Goal: Task Accomplishment & Management: Manage account settings

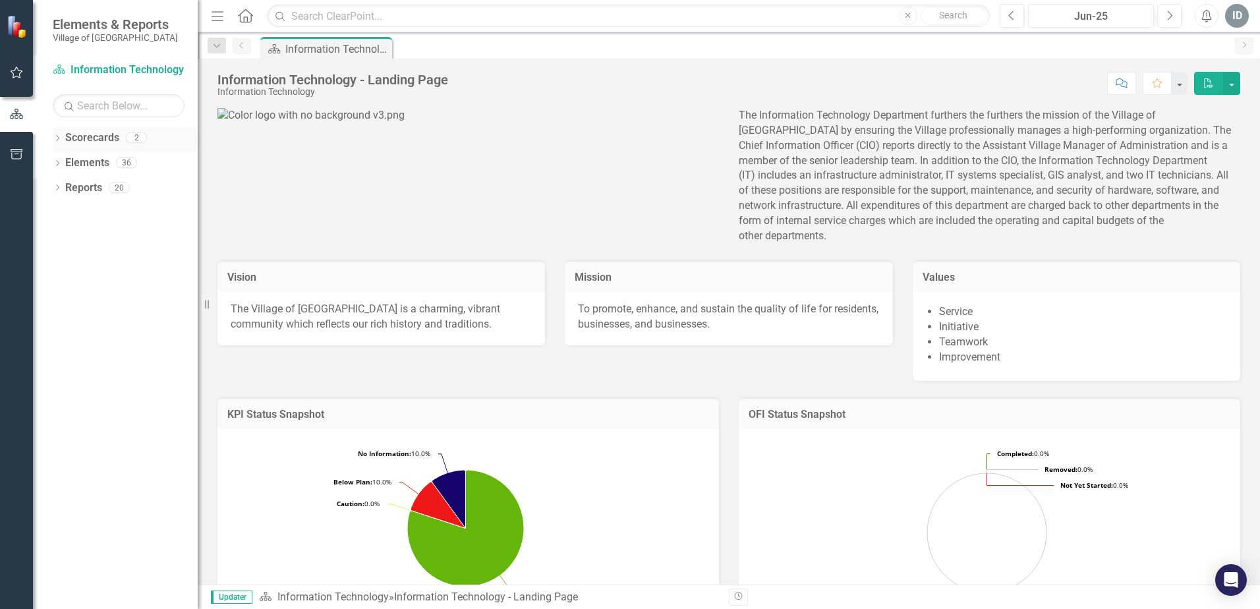
click at [61, 138] on icon "Dropdown" at bounding box center [57, 139] width 9 height 7
click at [61, 138] on div "Dropdown" at bounding box center [57, 139] width 9 height 7
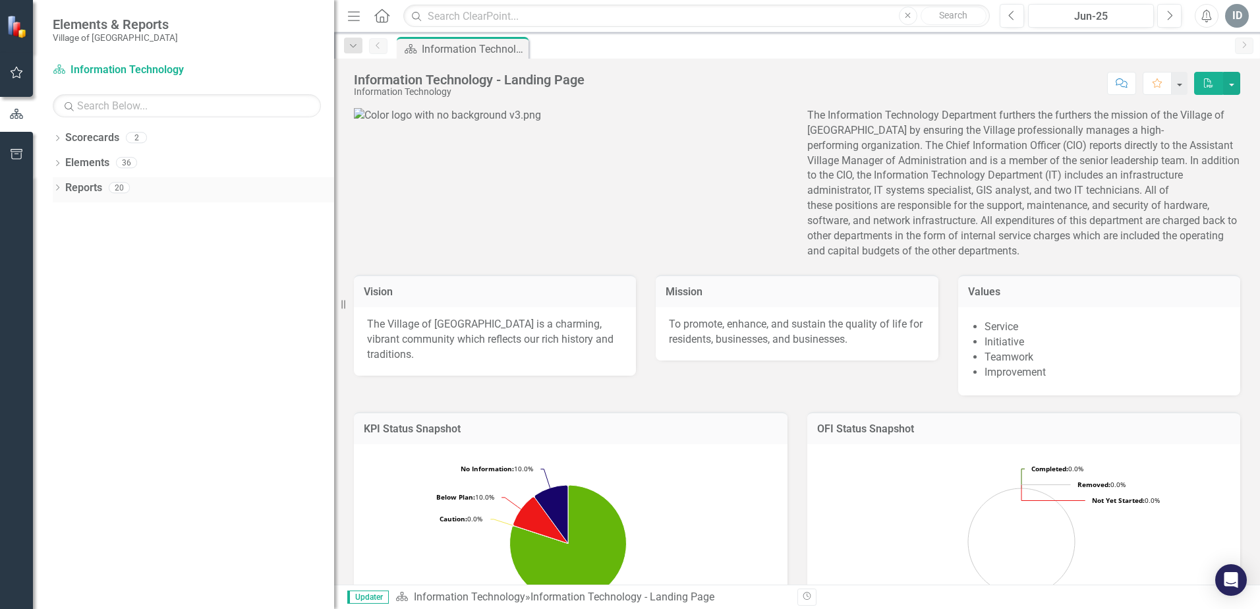
drag, startPoint x: 198, startPoint y: 196, endPoint x: 333, endPoint y: 191, distance: 134.6
click at [334, 191] on div "Resize" at bounding box center [339, 304] width 11 height 609
click at [58, 138] on icon "Dropdown" at bounding box center [57, 139] width 9 height 7
click at [157, 191] on link "Information Technology FY26" at bounding box center [203, 188] width 261 height 15
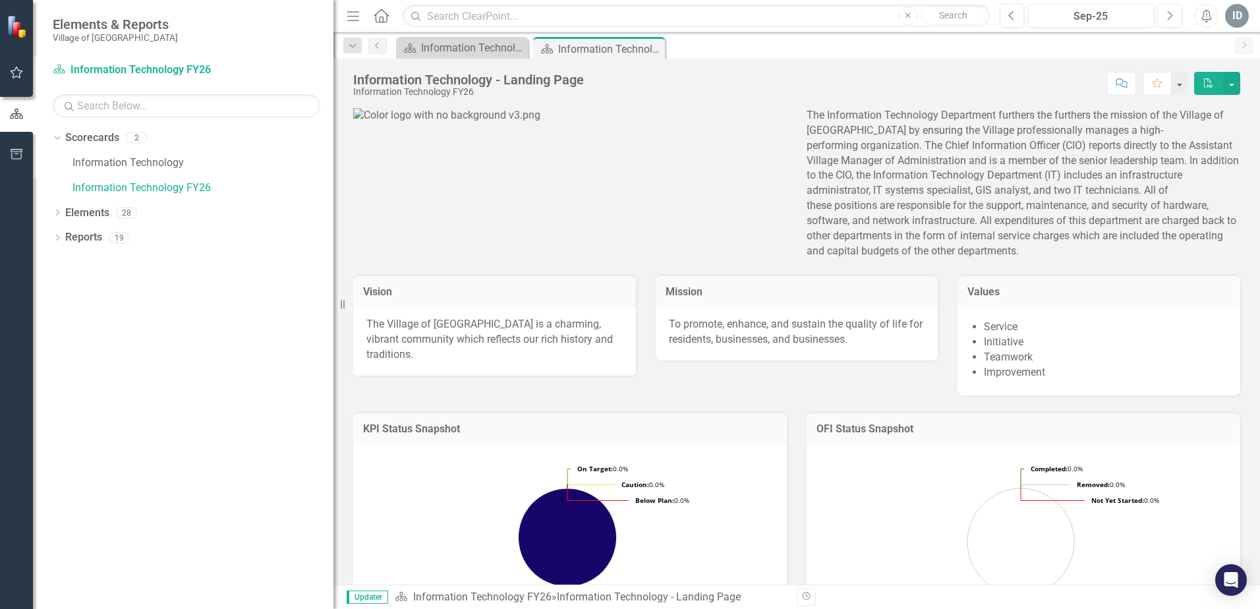
click at [896, 382] on div "The Information Technology Department furthers the furthers the mission of the …" at bounding box center [796, 244] width 907 height 304
click at [165, 187] on link "Information Technology FY26" at bounding box center [203, 188] width 261 height 15
click at [127, 191] on link "Information Technology FY26" at bounding box center [203, 188] width 261 height 15
click at [61, 214] on icon "Dropdown" at bounding box center [57, 213] width 9 height 7
click at [61, 262] on icon "Dropdown" at bounding box center [63, 263] width 9 height 7
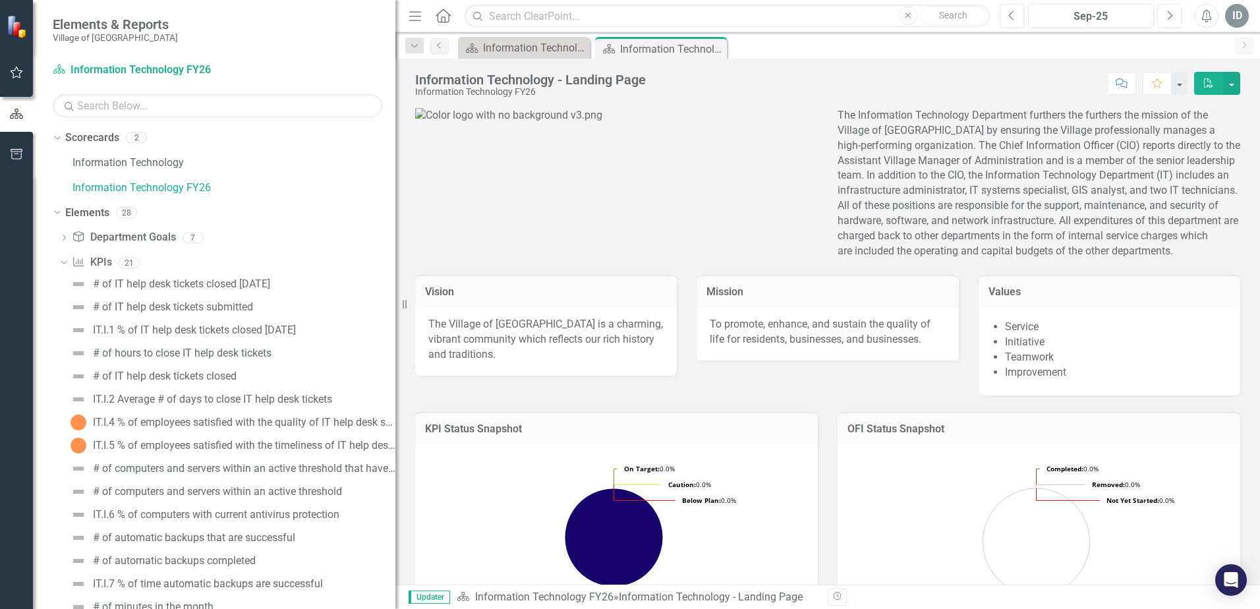
drag, startPoint x: 337, startPoint y: 342, endPoint x: 500, endPoint y: 341, distance: 162.8
click at [499, 341] on div "Elements & Reports Village of [GEOGRAPHIC_DATA] Scorecard Information Technolog…" at bounding box center [630, 304] width 1260 height 609
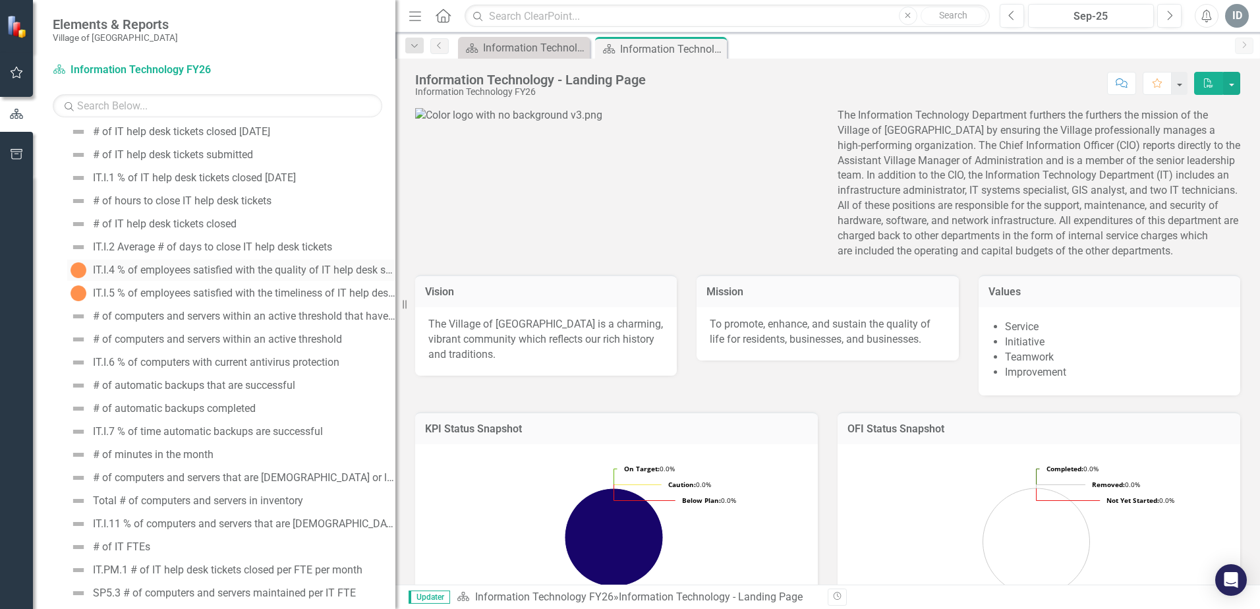
scroll to position [198, 0]
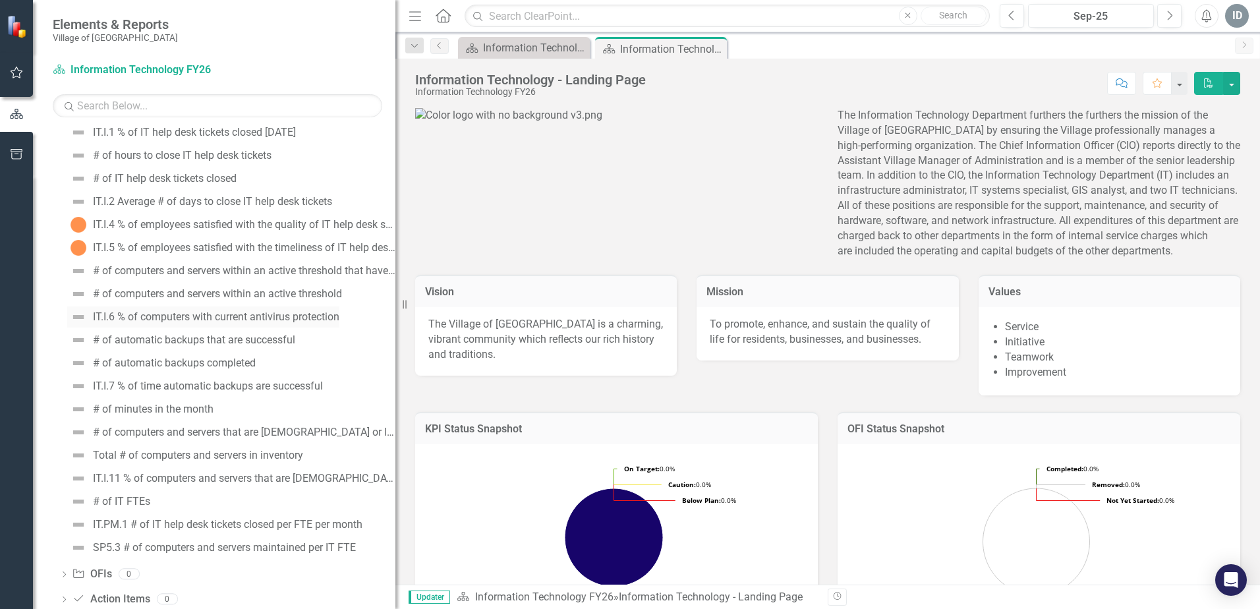
click at [215, 317] on div "IT.I.6 % of computers with current antivirus protection" at bounding box center [216, 317] width 247 height 12
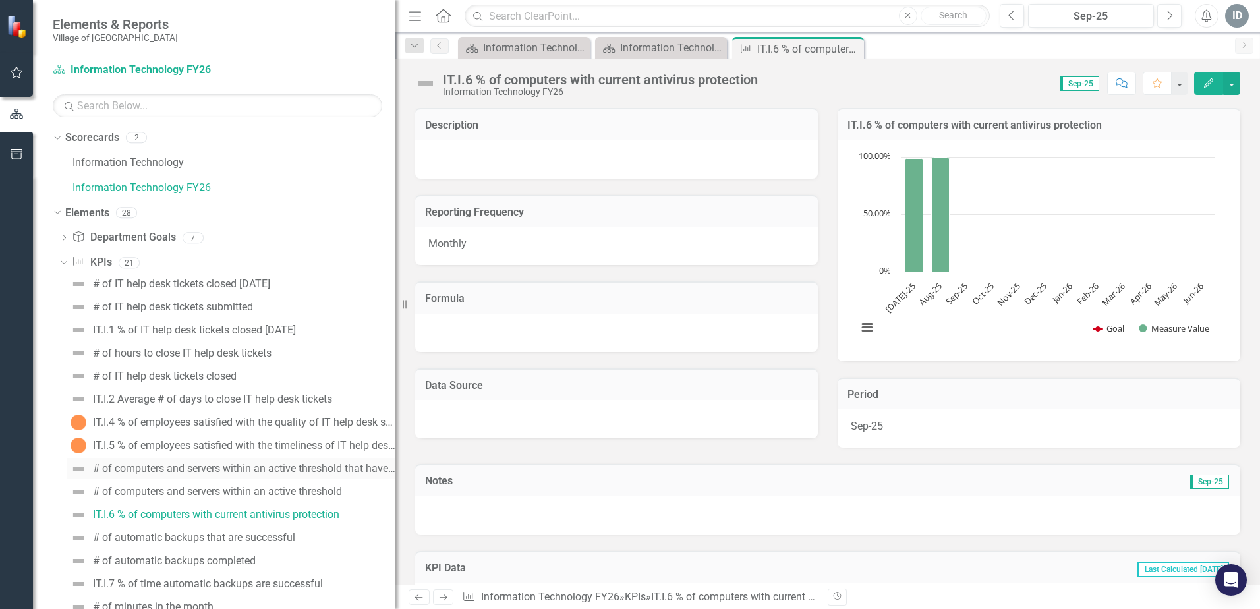
click at [300, 472] on div "# of computers and servers within an active threshold that have current antivir…" at bounding box center [244, 469] width 303 height 12
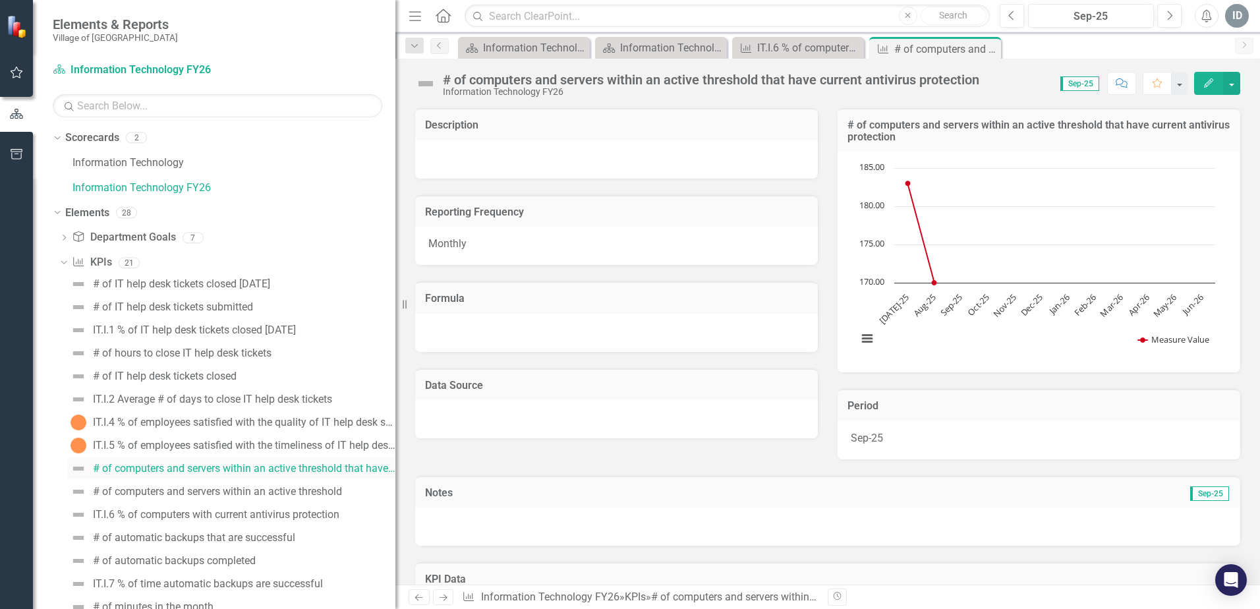
click at [220, 466] on div "# of computers and servers within an active threshold that have current antivir…" at bounding box center [244, 469] width 303 height 12
click at [229, 492] on div "# of computers and servers within an active threshold" at bounding box center [217, 492] width 249 height 12
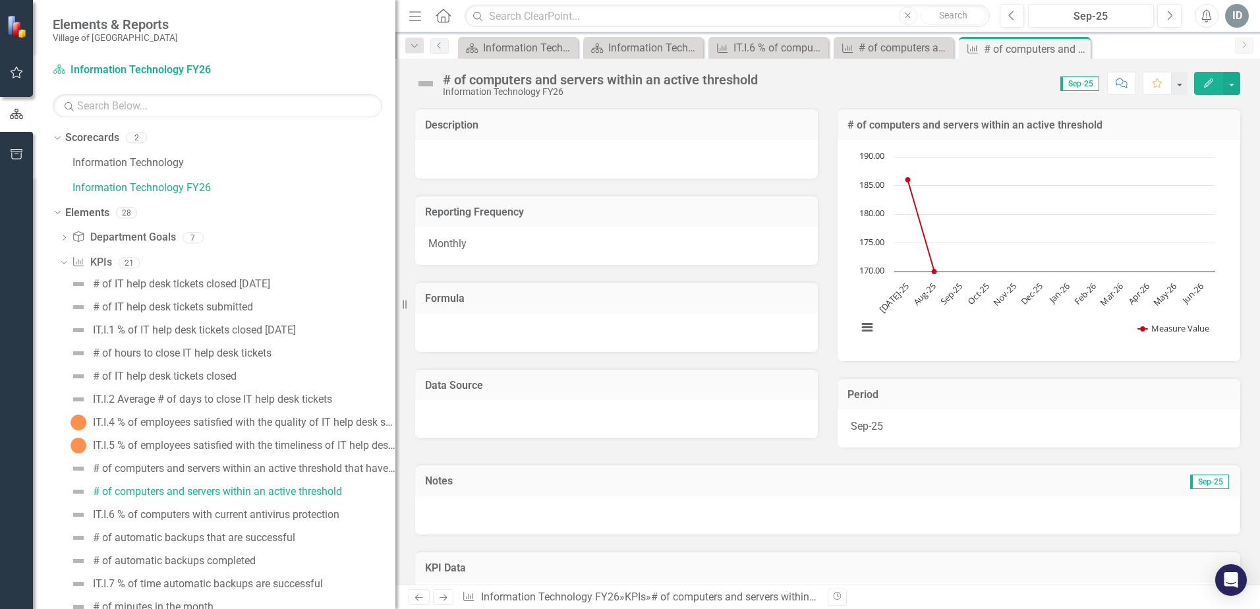
click at [1211, 88] on button "Edit" at bounding box center [1209, 83] width 29 height 23
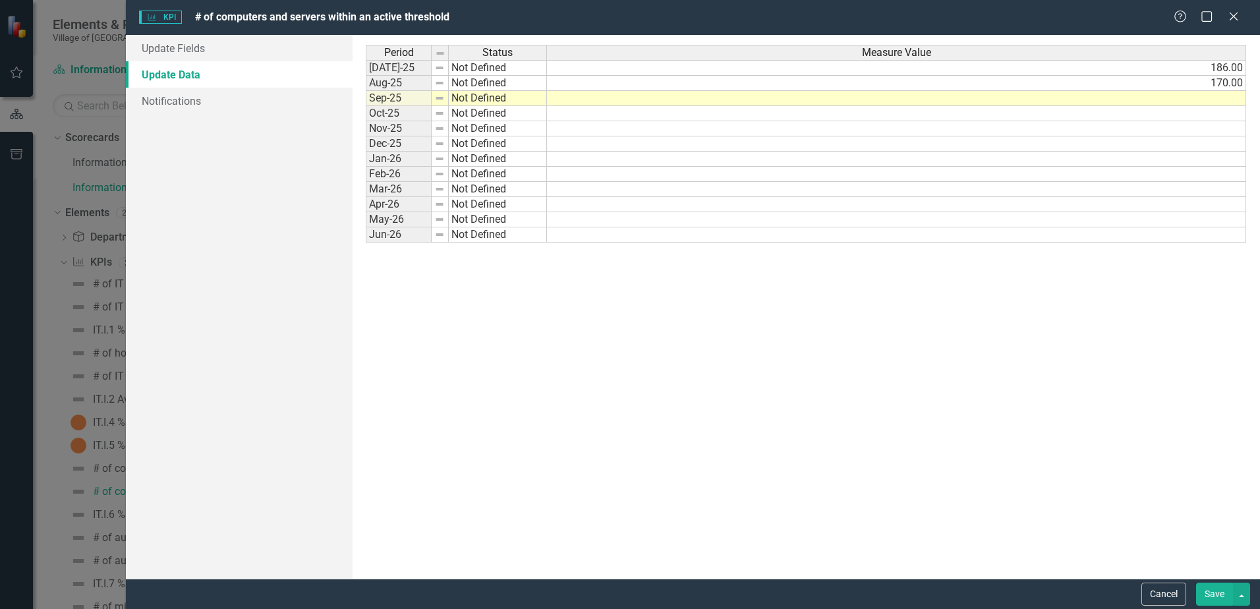
click at [1197, 97] on td at bounding box center [896, 98] width 699 height 15
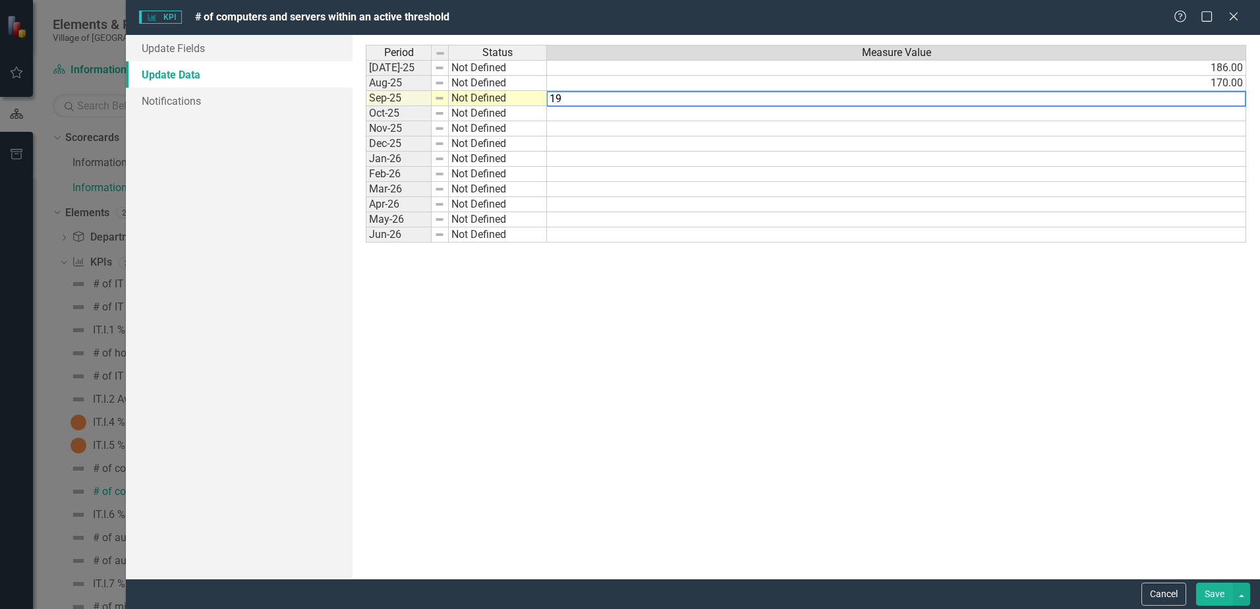
type textarea "190"
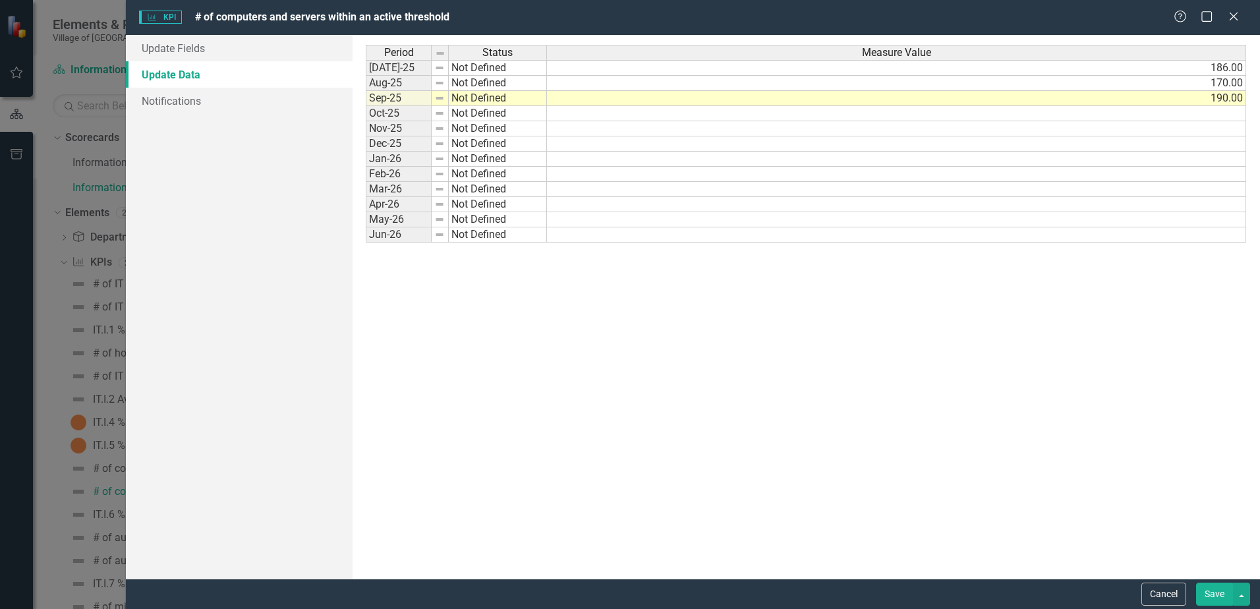
click at [1215, 594] on button "Save" at bounding box center [1214, 594] width 37 height 23
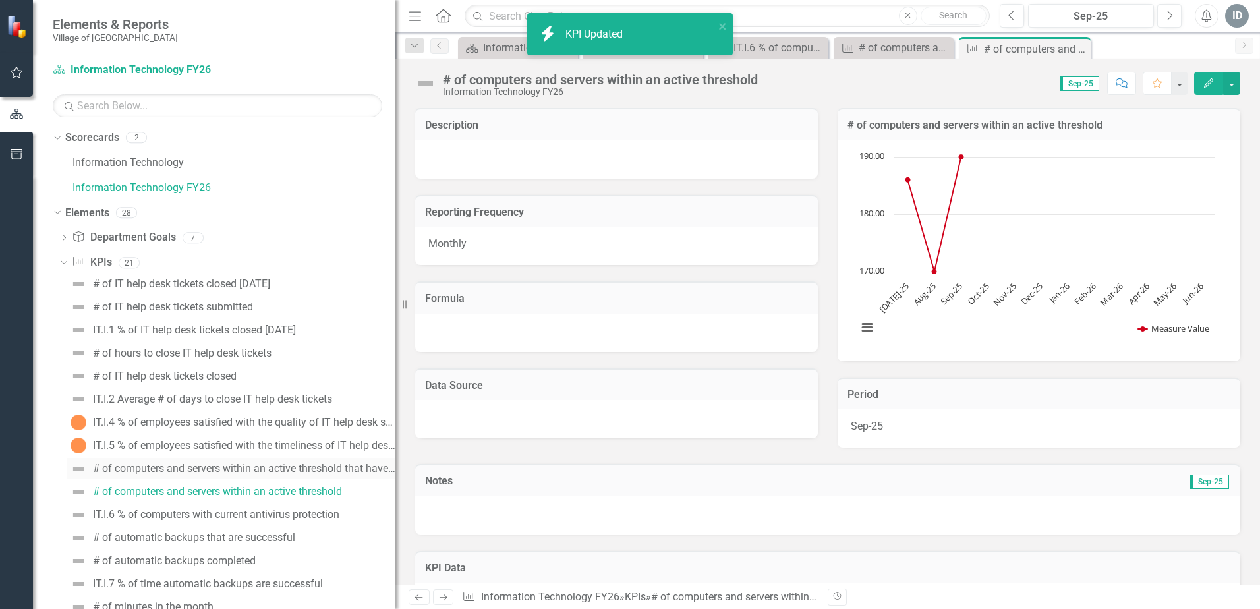
click at [200, 465] on div "# of computers and servers within an active threshold that have current antivir…" at bounding box center [244, 469] width 303 height 12
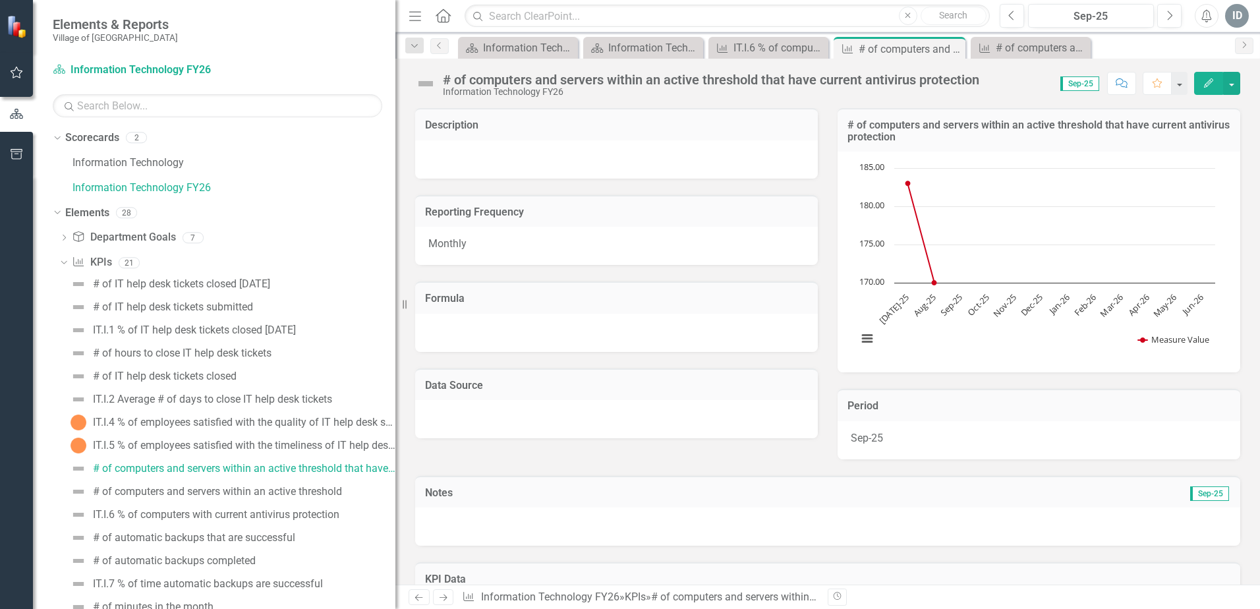
click at [1206, 88] on button "Edit" at bounding box center [1209, 83] width 29 height 23
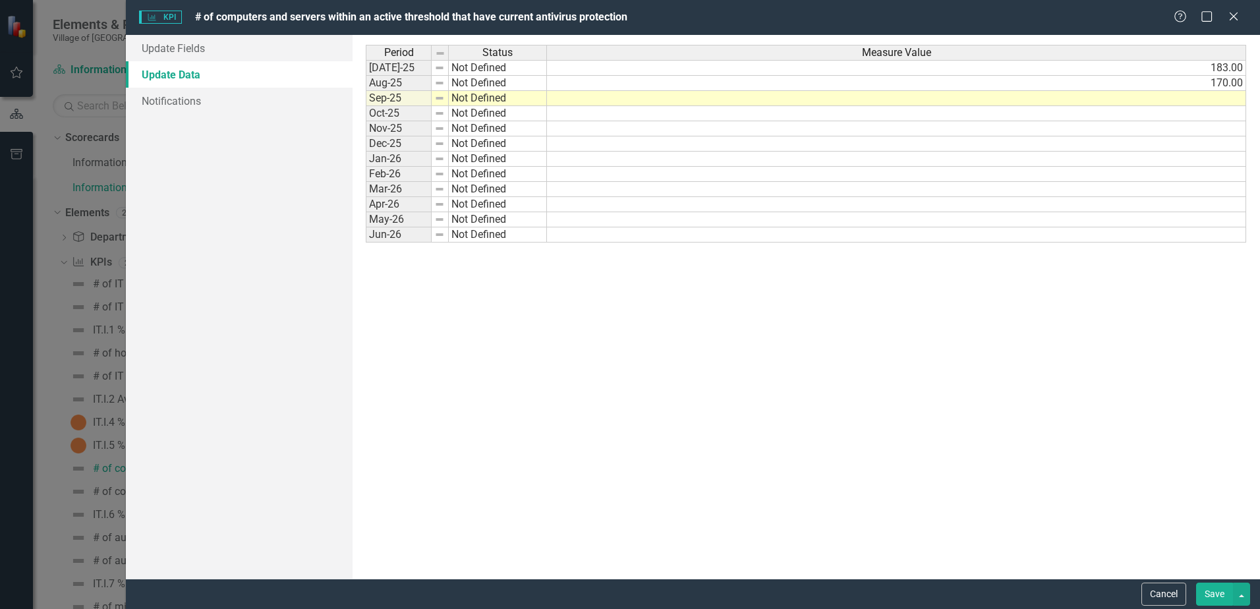
click at [1216, 98] on td at bounding box center [896, 98] width 699 height 15
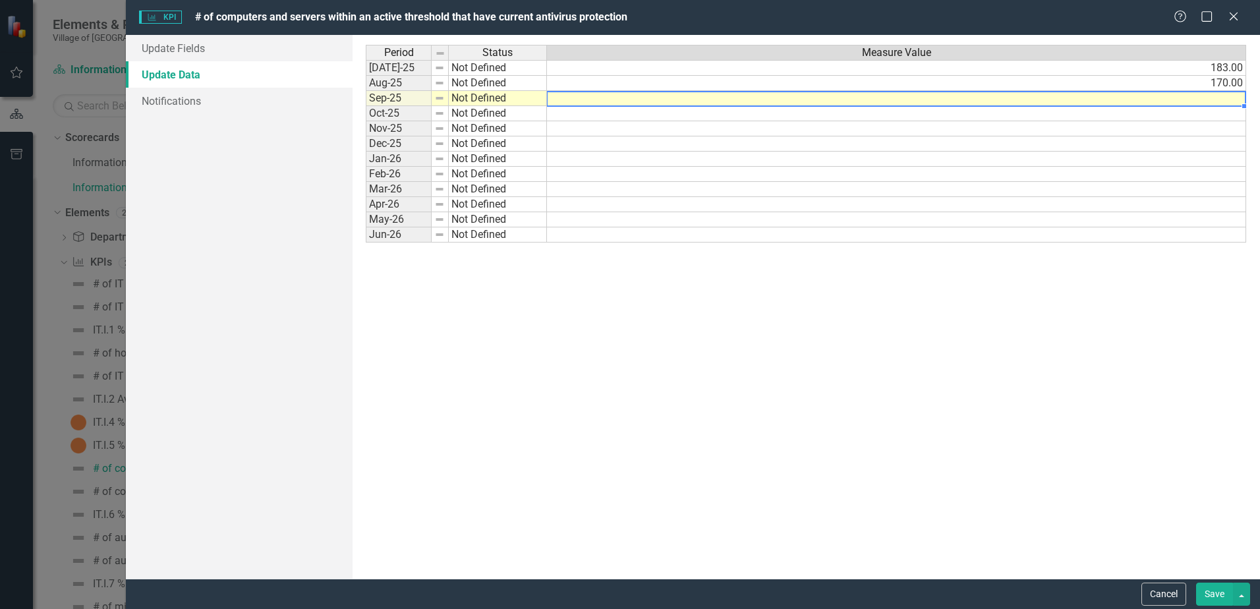
click at [1216, 98] on td at bounding box center [896, 98] width 699 height 15
type textarea "190"
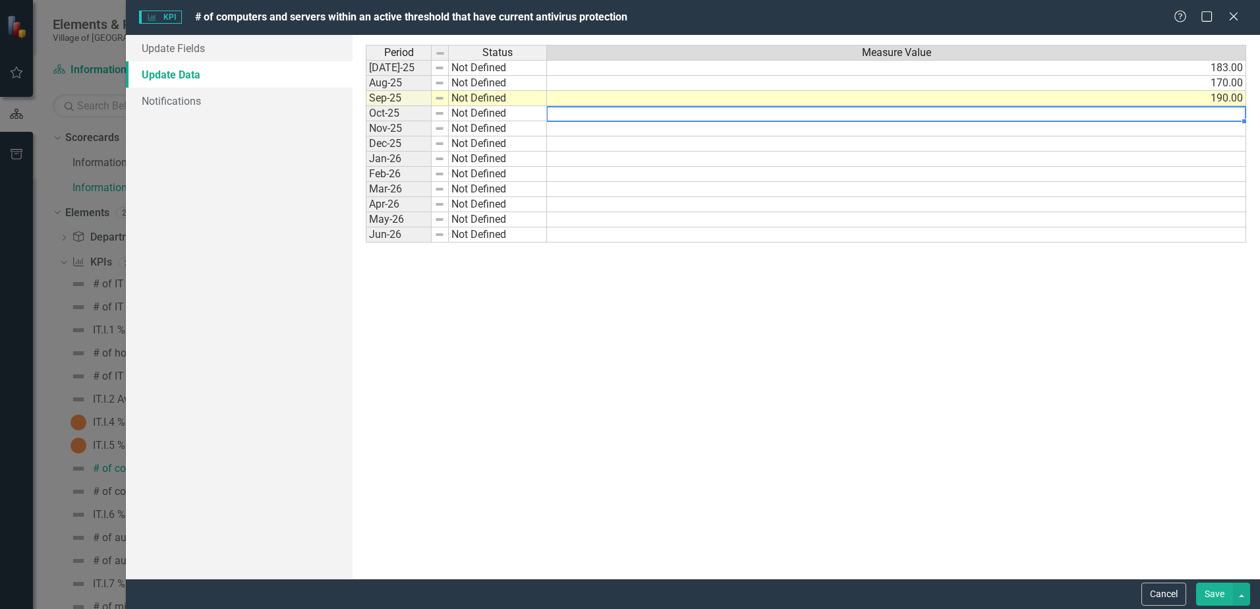
click at [1215, 593] on button "Save" at bounding box center [1214, 594] width 37 height 23
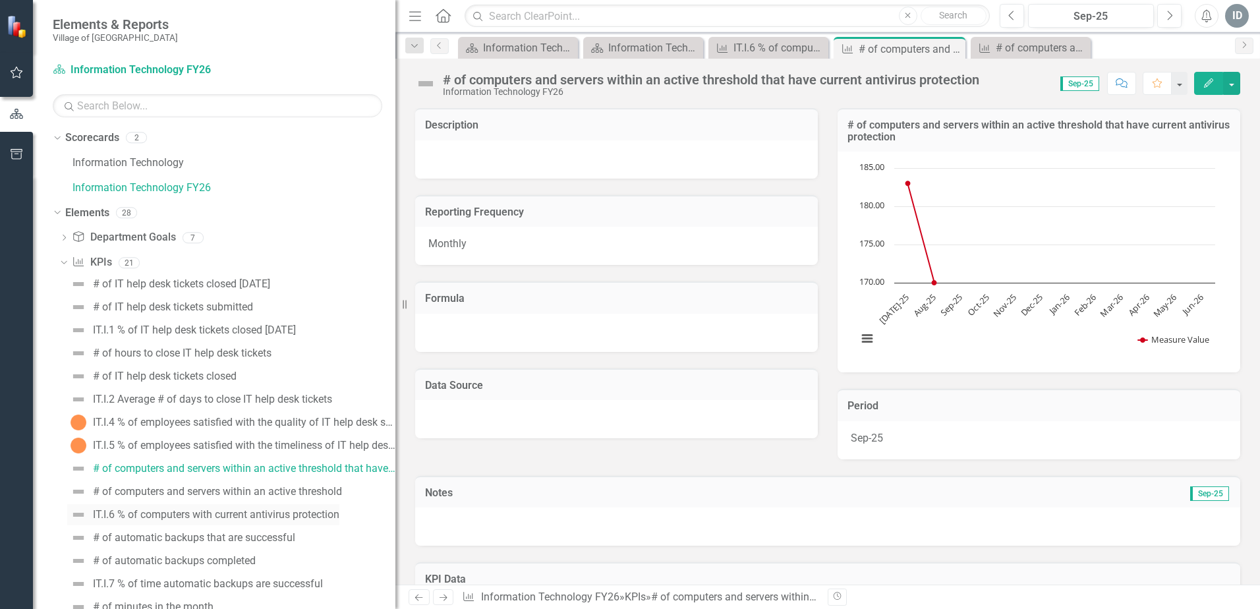
click at [241, 511] on div "IT.I.6 % of computers with current antivirus protection" at bounding box center [216, 515] width 247 height 12
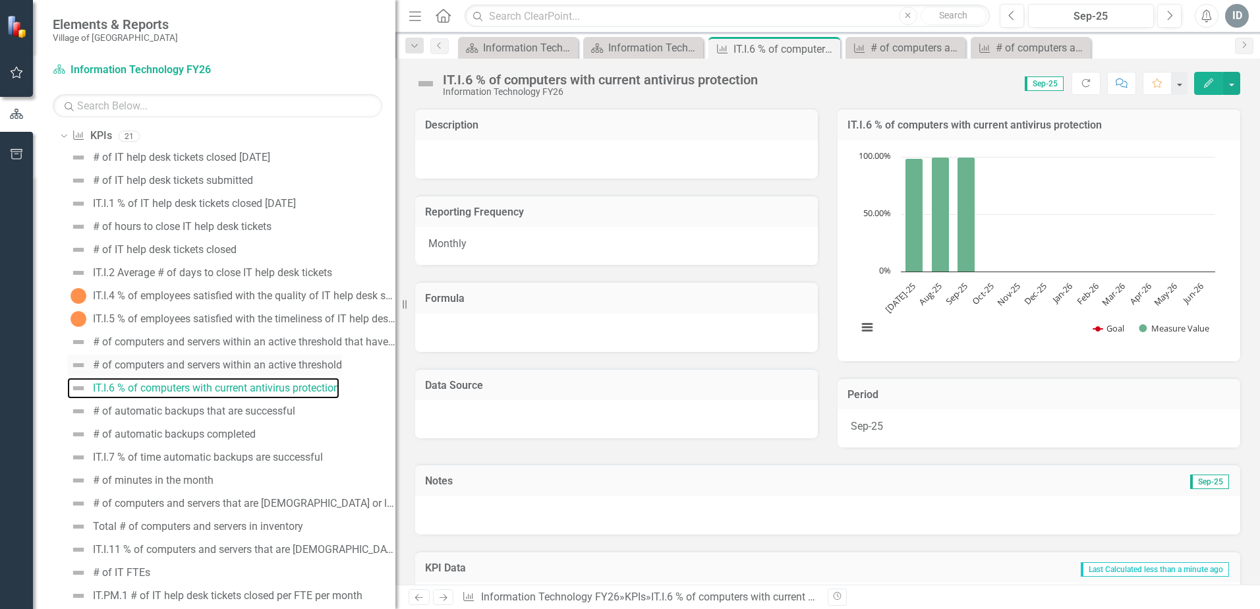
scroll to position [132, 0]
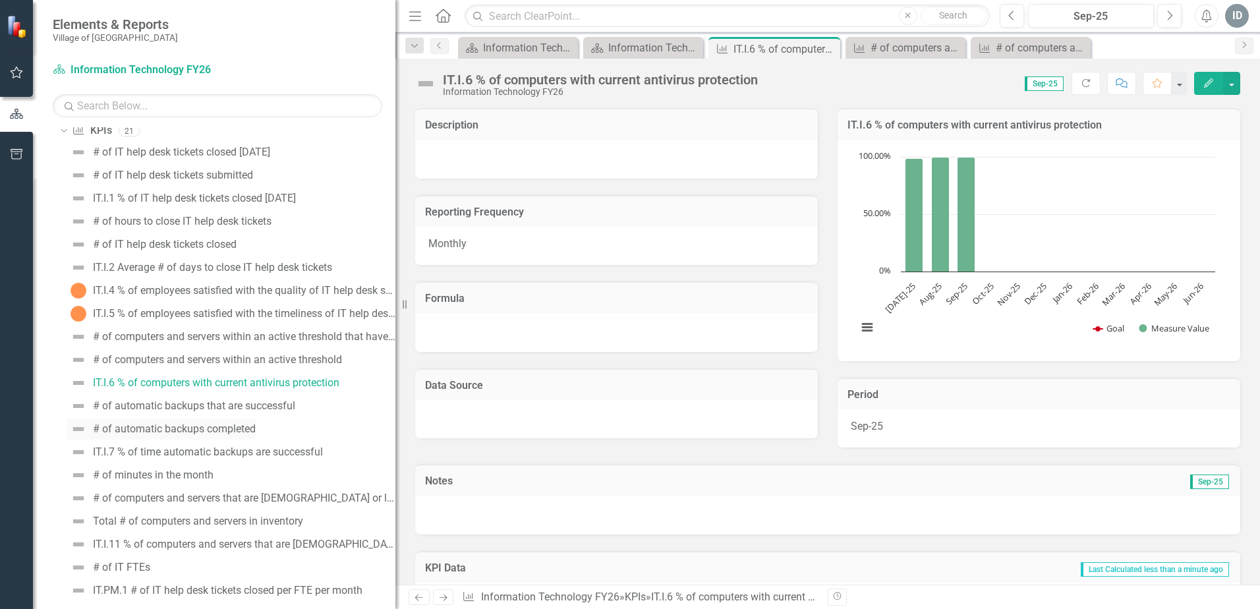
click at [227, 430] on div "# of automatic backups completed" at bounding box center [174, 429] width 163 height 12
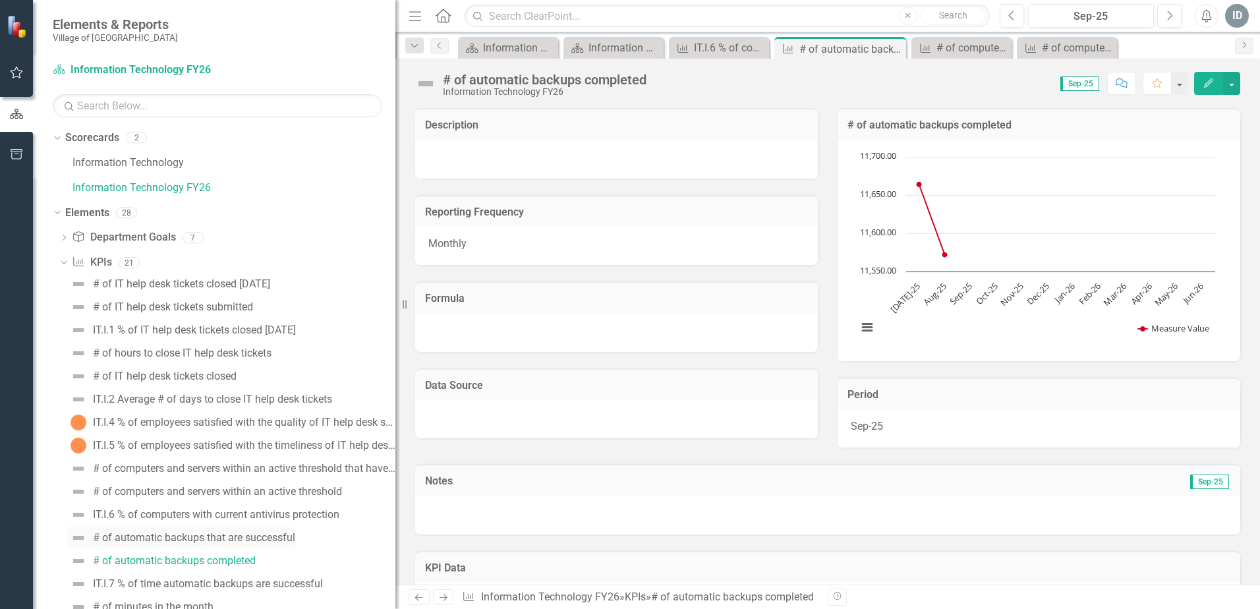
click at [254, 532] on div "# of automatic backups that are successful" at bounding box center [194, 538] width 202 height 12
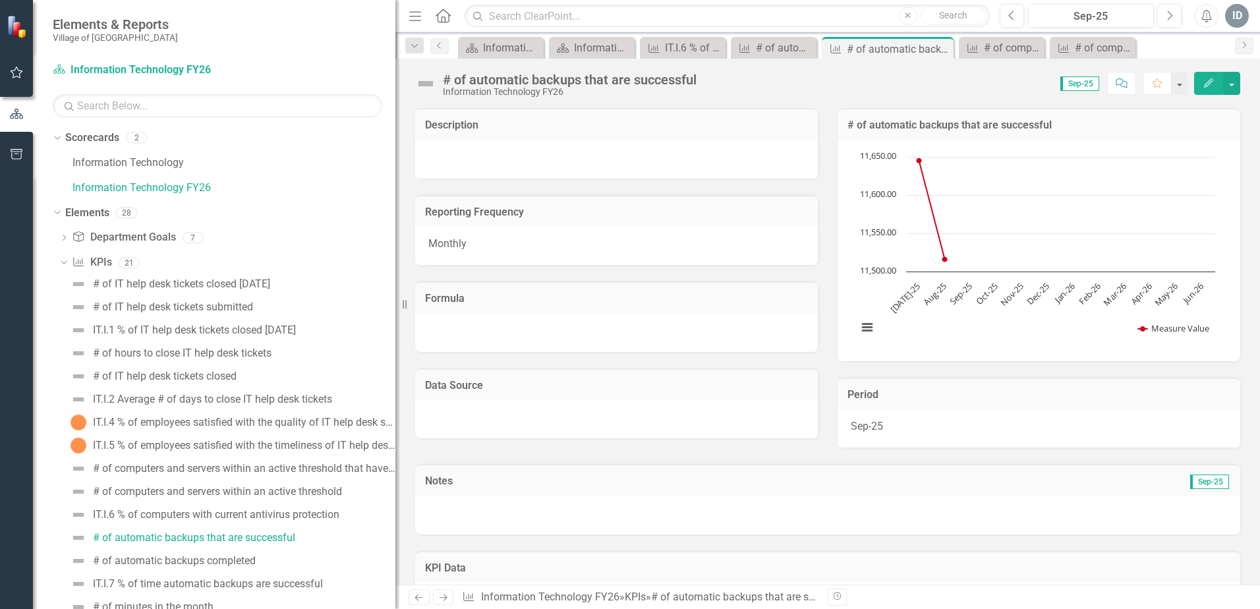
click at [1209, 86] on icon "Edit" at bounding box center [1209, 82] width 12 height 9
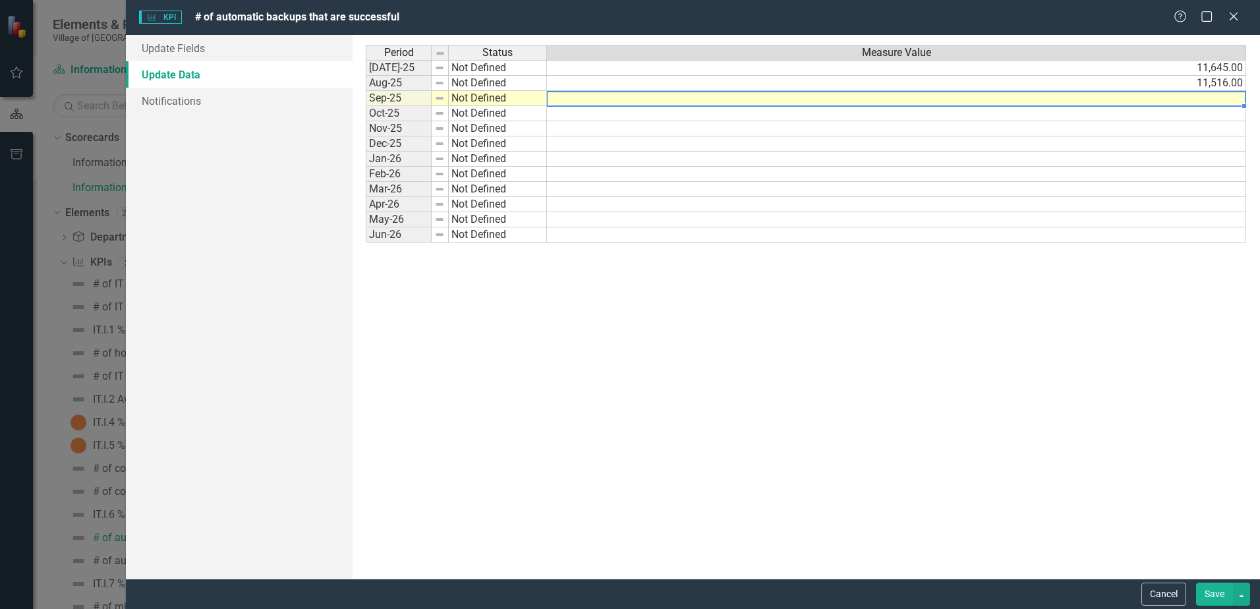
click at [1194, 94] on td at bounding box center [896, 98] width 699 height 15
type textarea "11571"
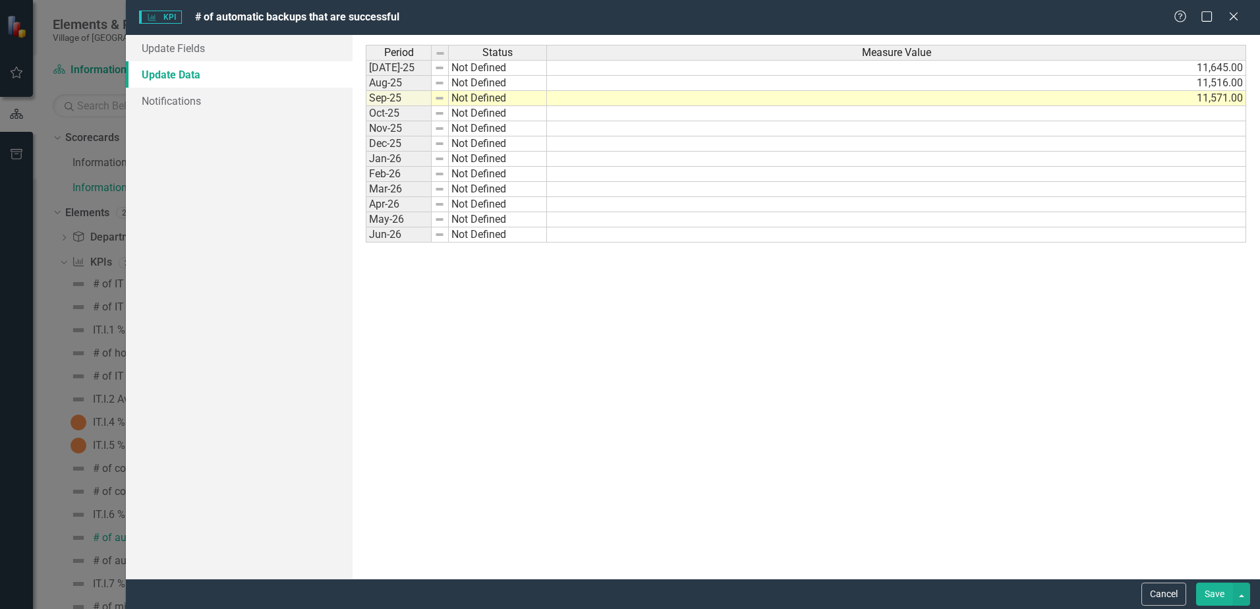
click at [1211, 591] on button "Save" at bounding box center [1214, 594] width 37 height 23
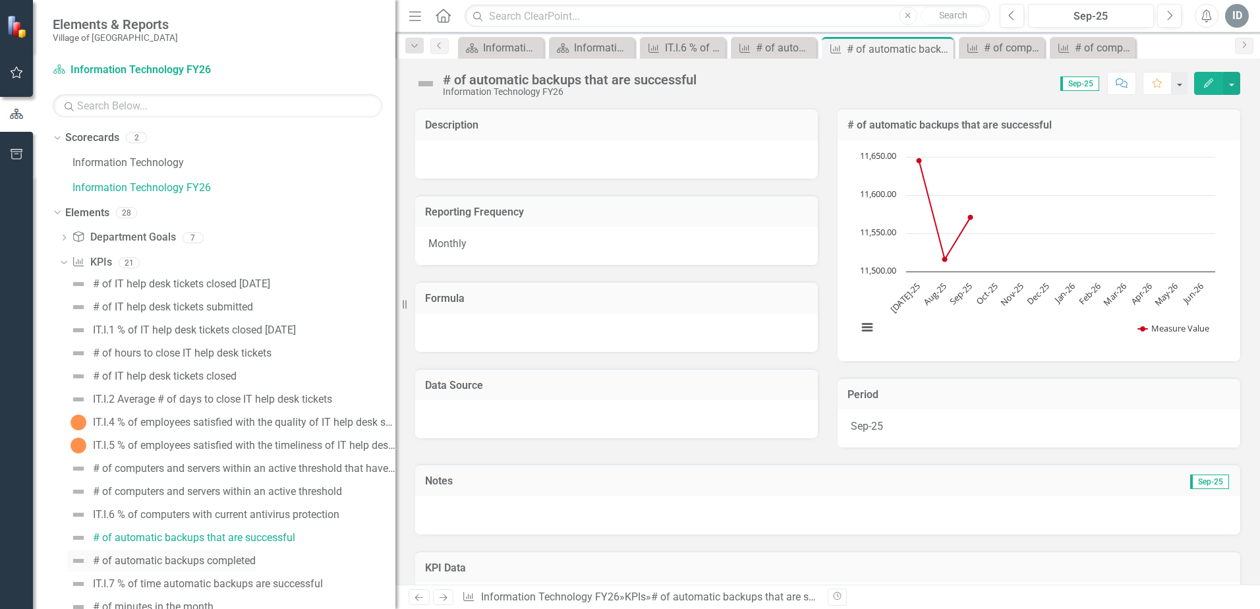
click at [196, 557] on div "# of automatic backups completed" at bounding box center [174, 561] width 163 height 12
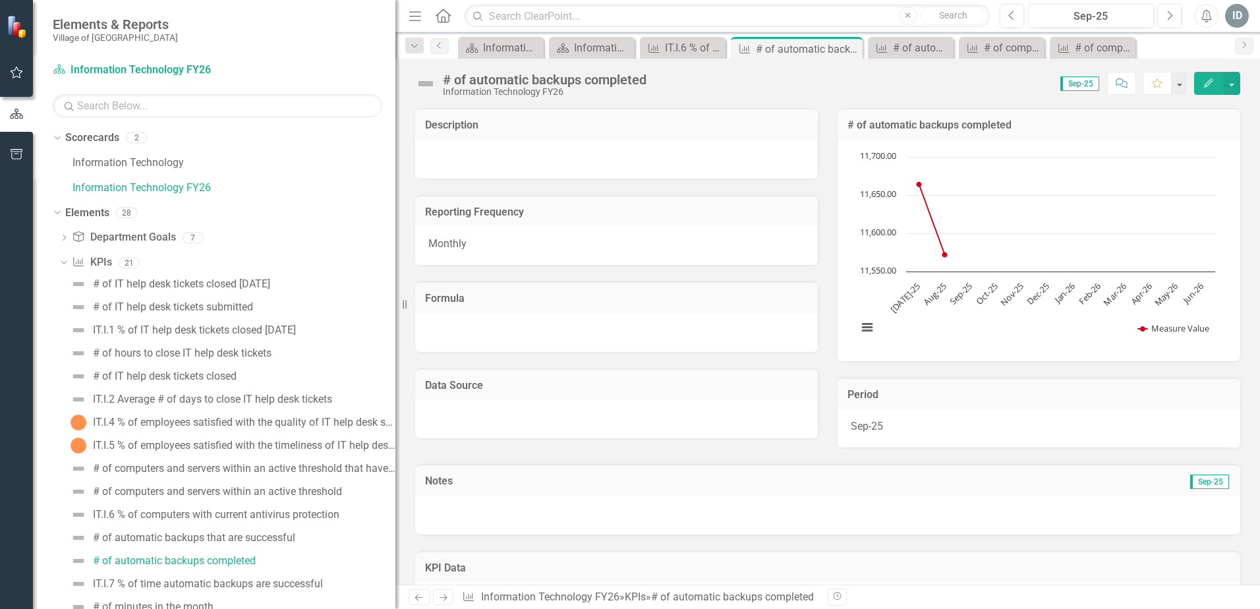
click at [1204, 79] on icon "Edit" at bounding box center [1209, 82] width 12 height 9
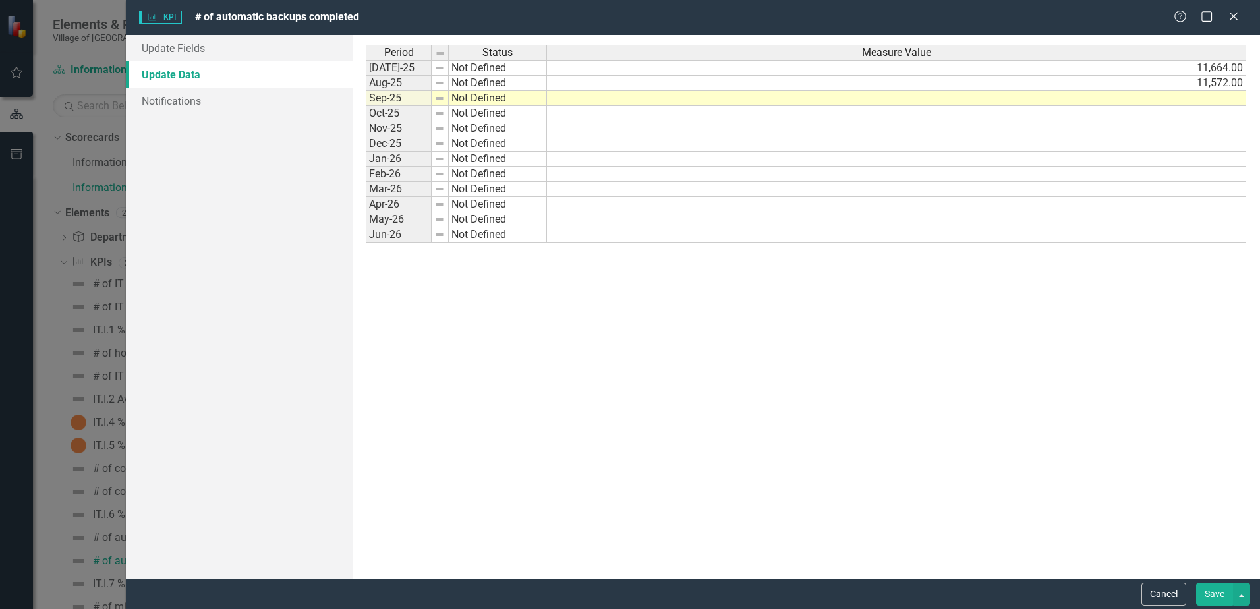
click at [1179, 96] on td at bounding box center [896, 98] width 699 height 15
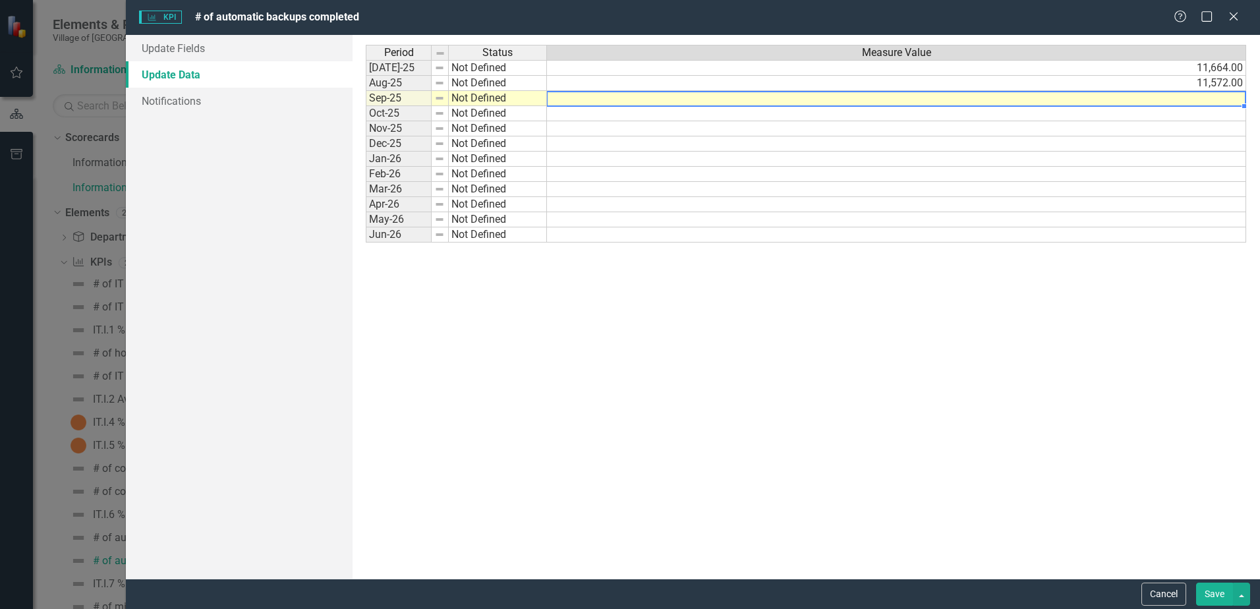
click at [1205, 99] on td at bounding box center [896, 98] width 699 height 15
type textarea "11675"
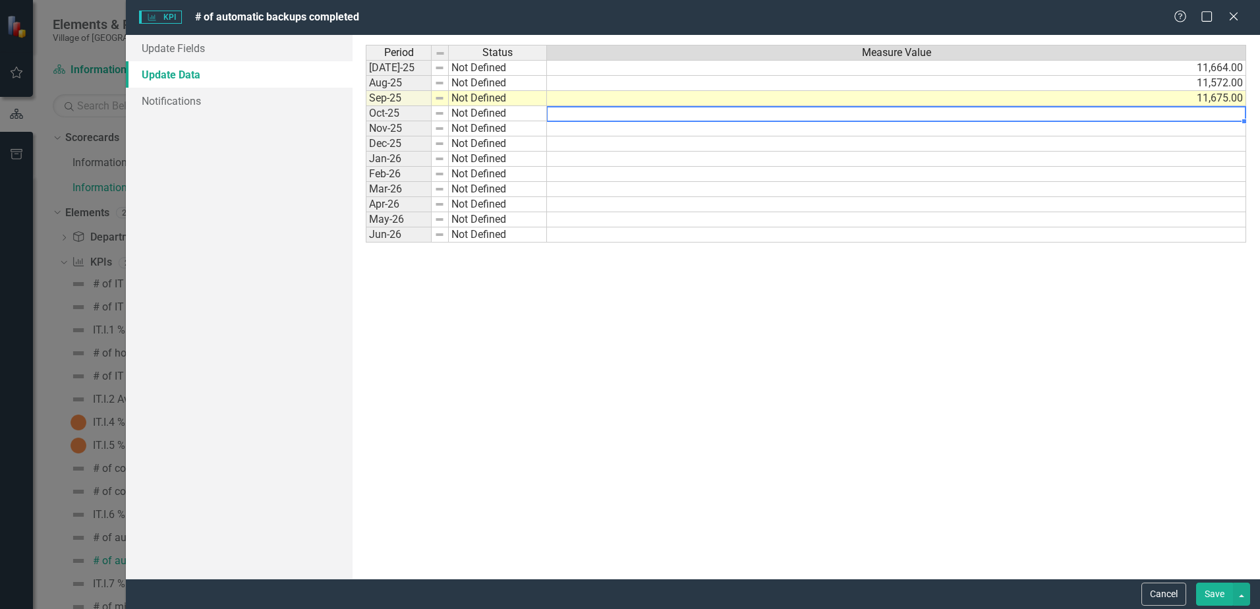
click at [1212, 598] on button "Save" at bounding box center [1214, 594] width 37 height 23
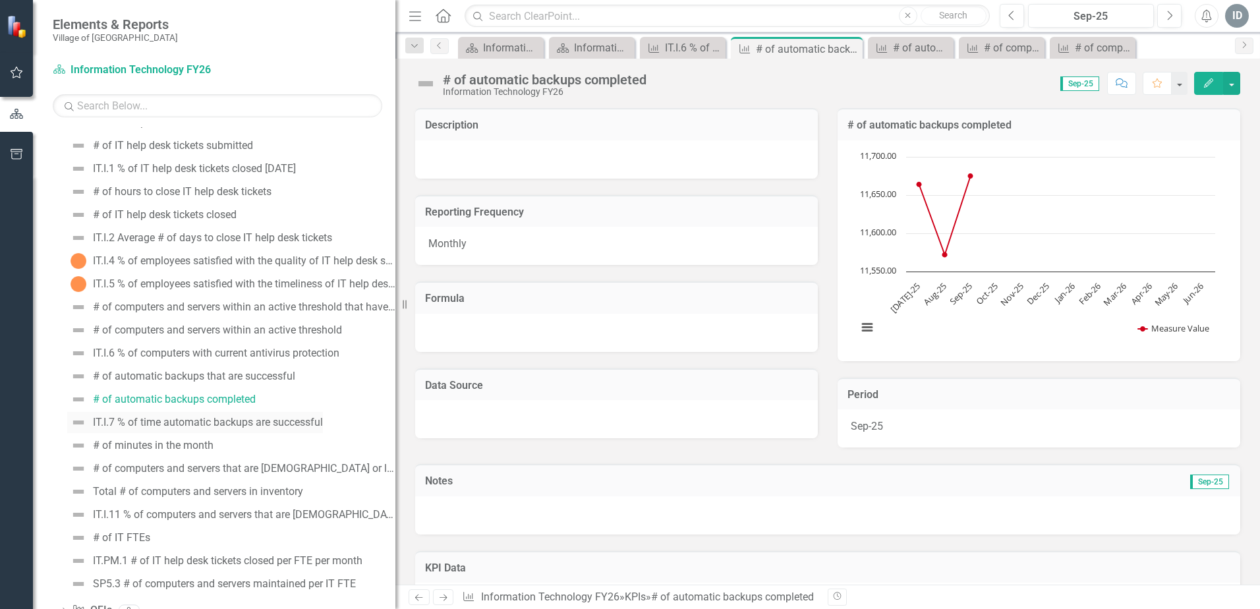
scroll to position [227, 0]
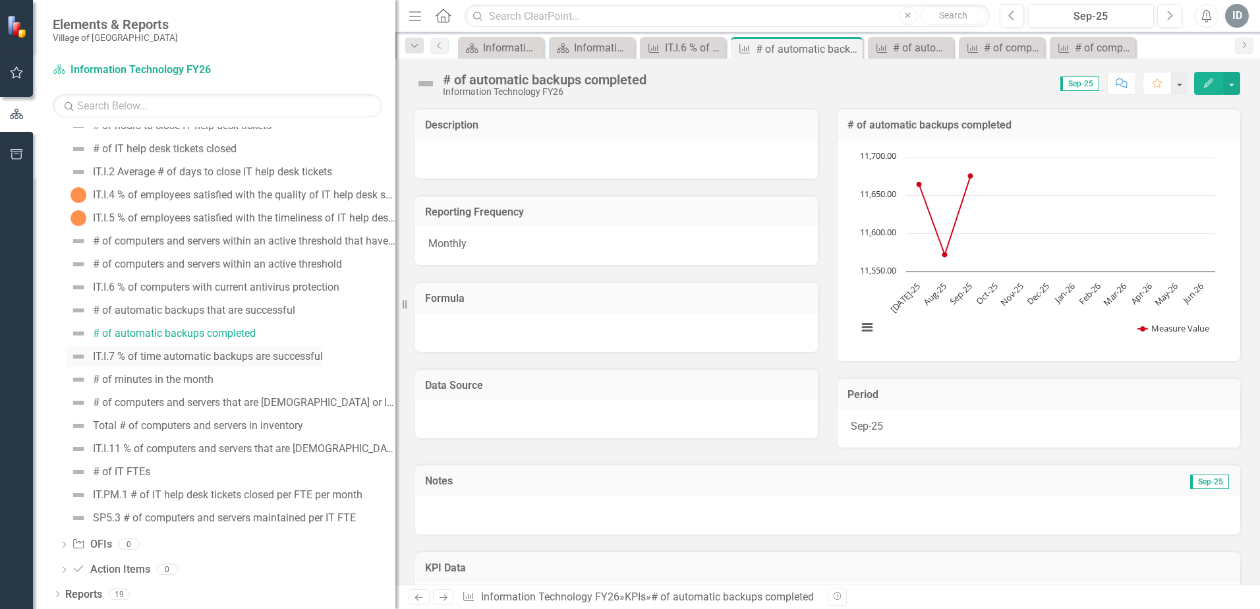
click at [202, 355] on div "IT.I.7 % of time automatic backups are successful" at bounding box center [208, 357] width 230 height 12
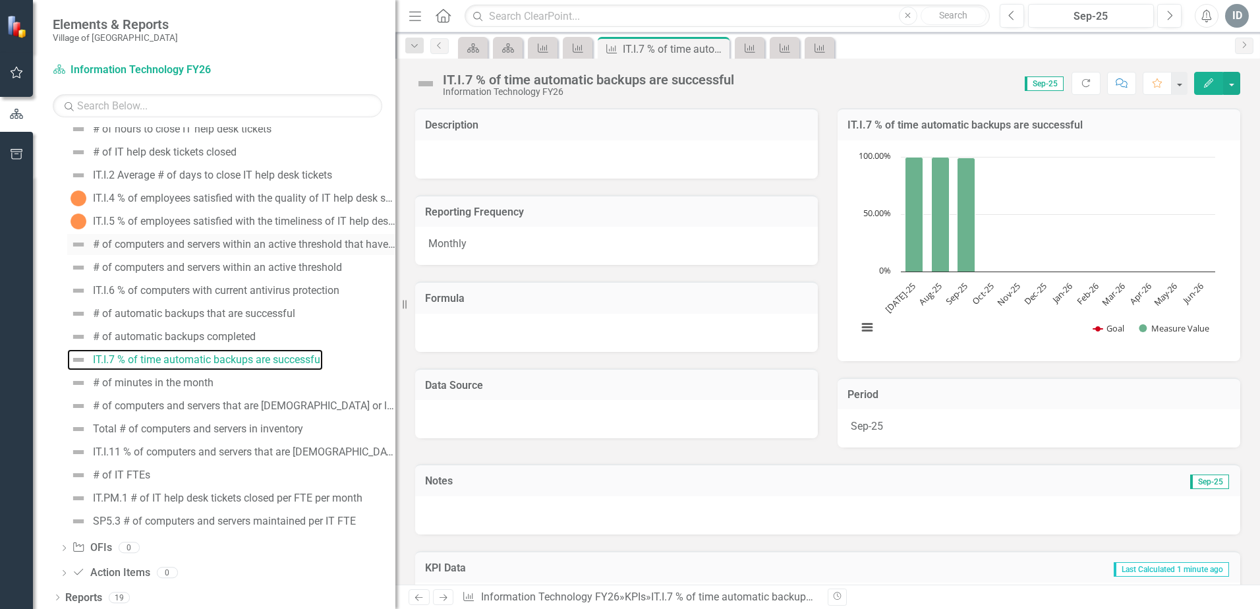
scroll to position [227, 0]
